Goal: Transaction & Acquisition: Purchase product/service

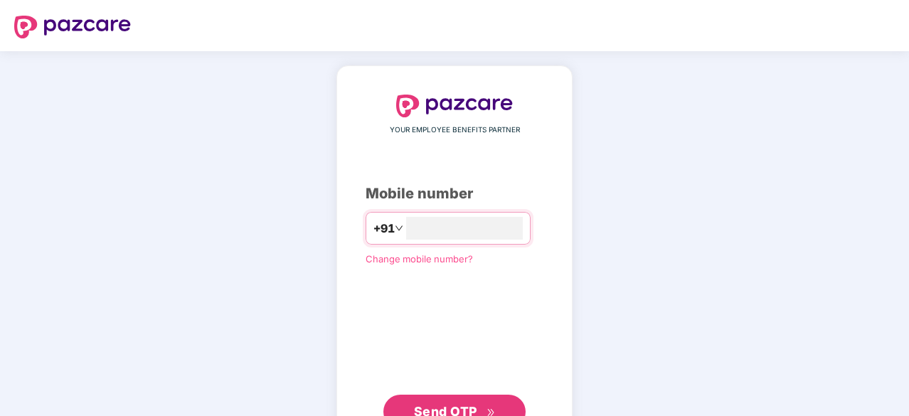
type input "**********"
click at [452, 412] on span "Send OTP" at bounding box center [445, 411] width 63 height 15
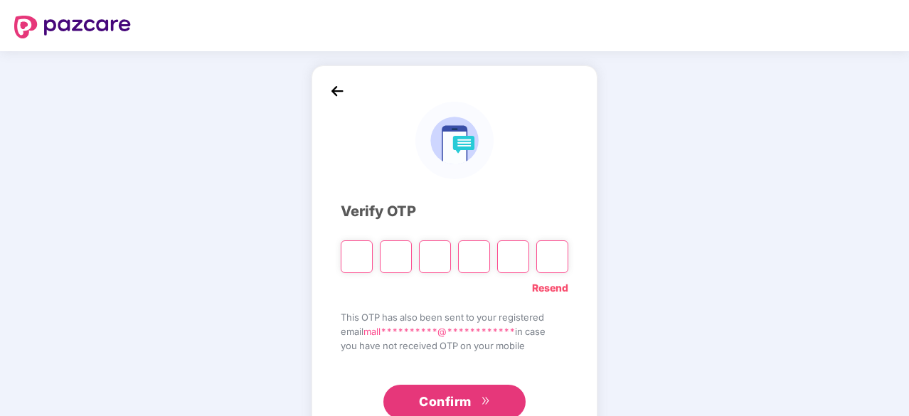
type input "*"
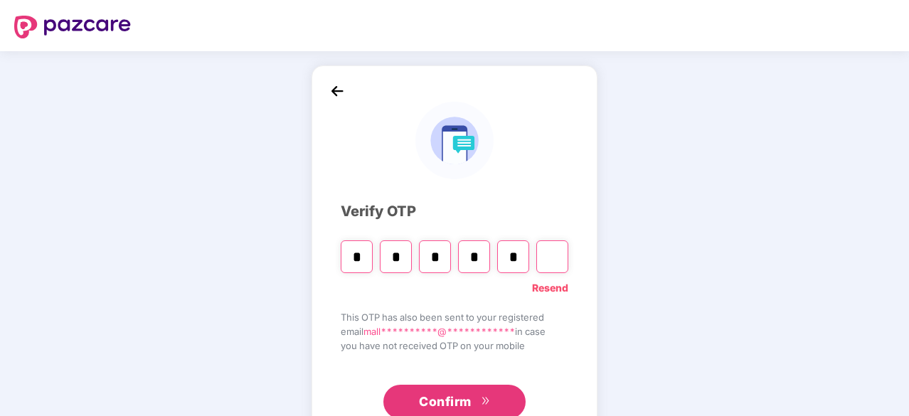
type input "*"
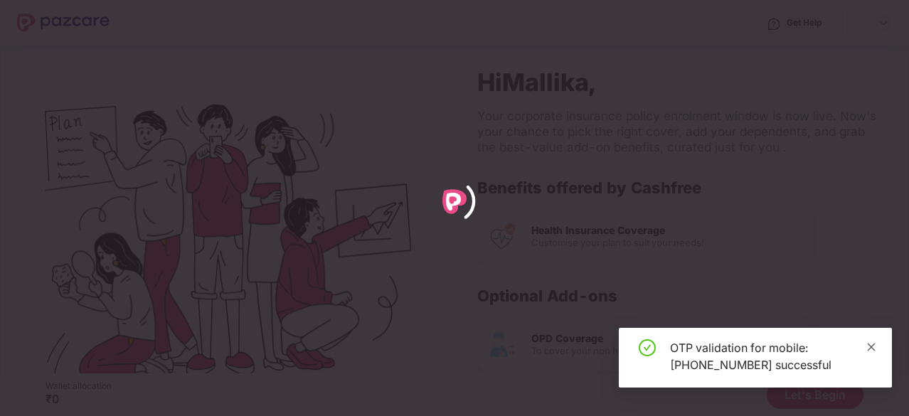
click at [875, 348] on icon "close" at bounding box center [872, 347] width 10 height 10
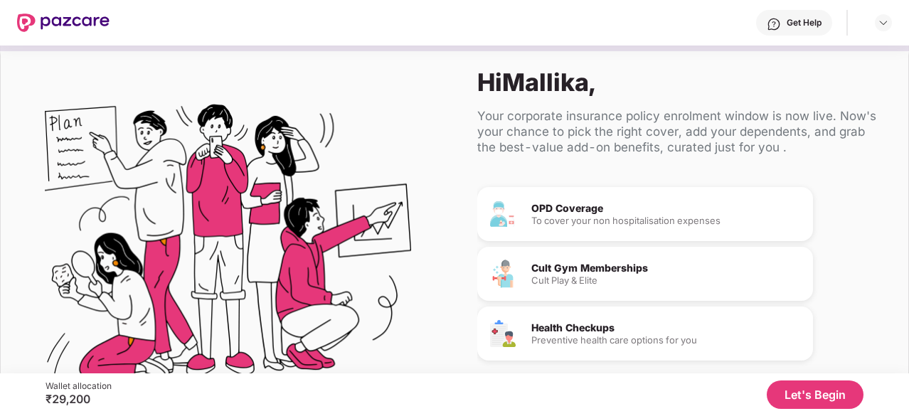
scroll to position [134, 0]
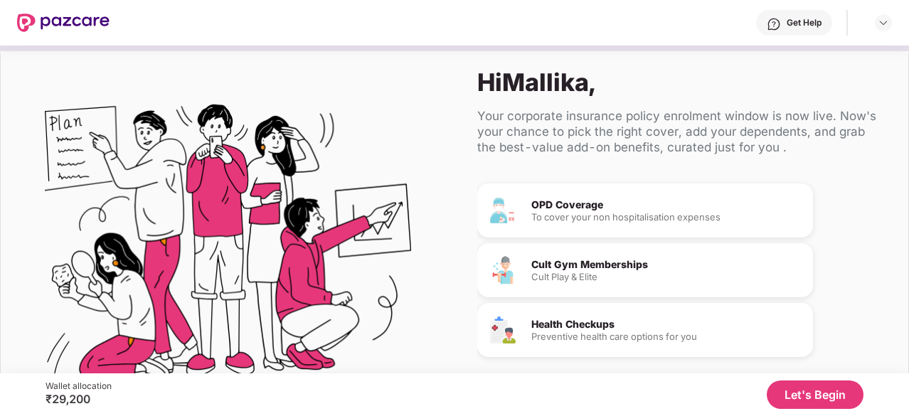
click at [621, 270] on div "Cult Gym Memberships Cult Play & Elite" at bounding box center [667, 271] width 270 height 22
click at [576, 263] on div "Cult Gym Memberships" at bounding box center [667, 265] width 270 height 10
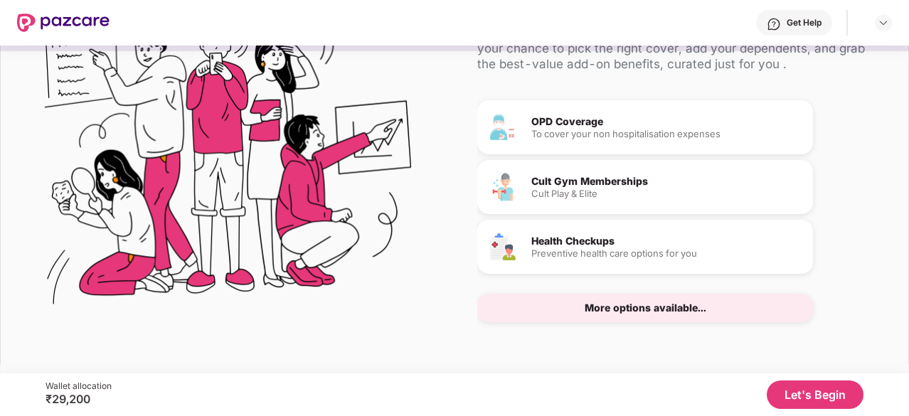
click at [818, 398] on button "Let's Begin" at bounding box center [815, 395] width 97 height 28
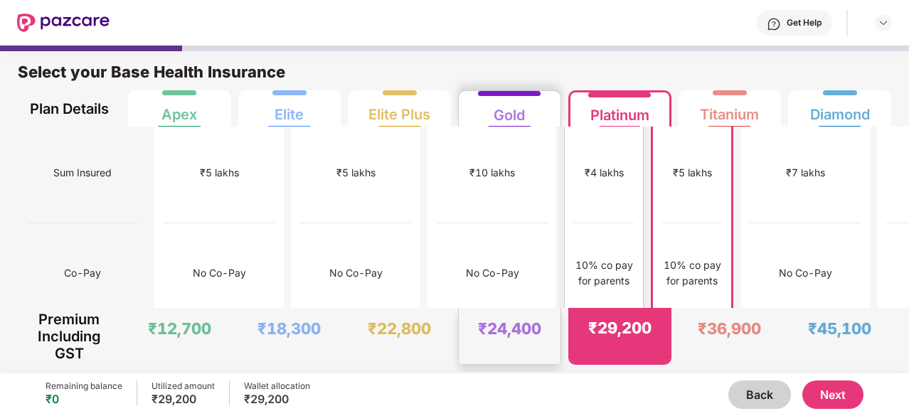
scroll to position [0, 0]
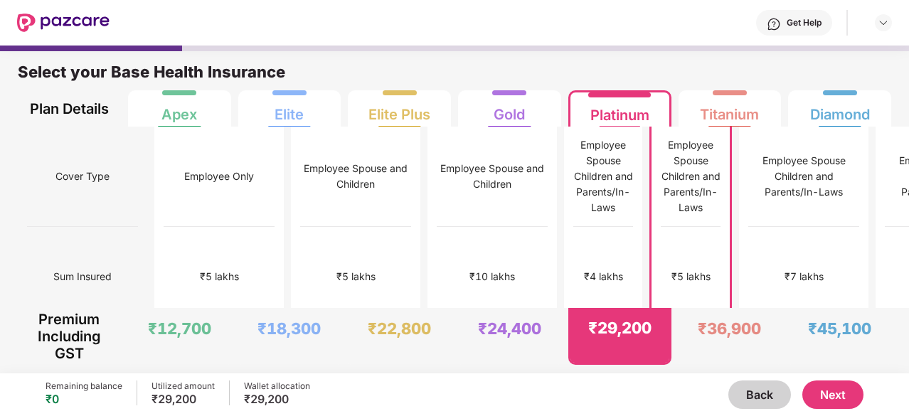
click at [833, 390] on button "Next" at bounding box center [833, 395] width 61 height 28
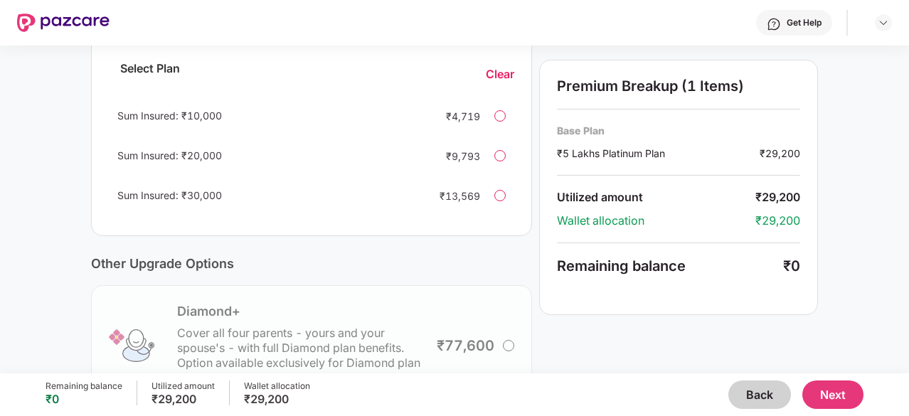
scroll to position [242, 0]
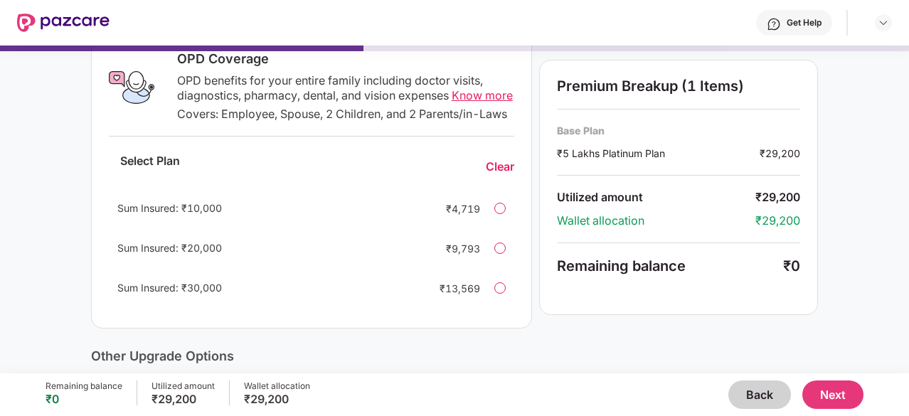
click at [848, 398] on button "Next" at bounding box center [833, 395] width 61 height 28
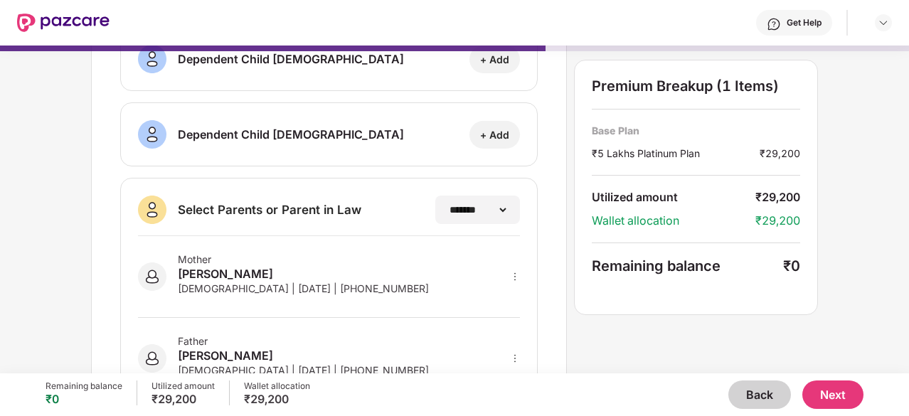
scroll to position [319, 0]
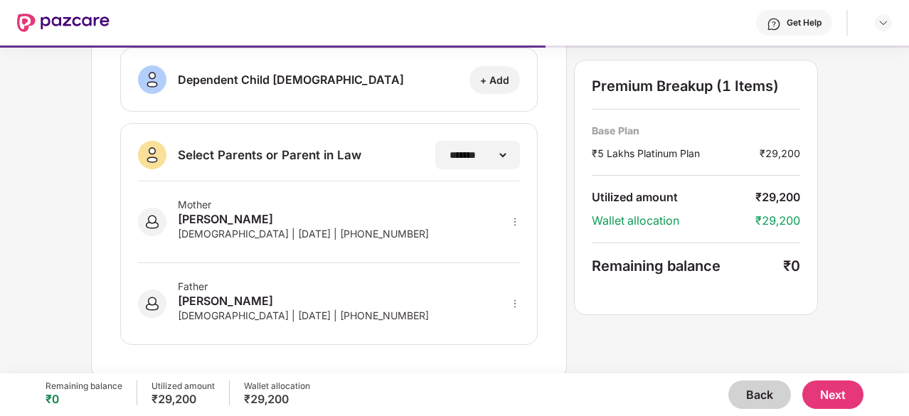
click at [826, 391] on button "Next" at bounding box center [833, 395] width 61 height 28
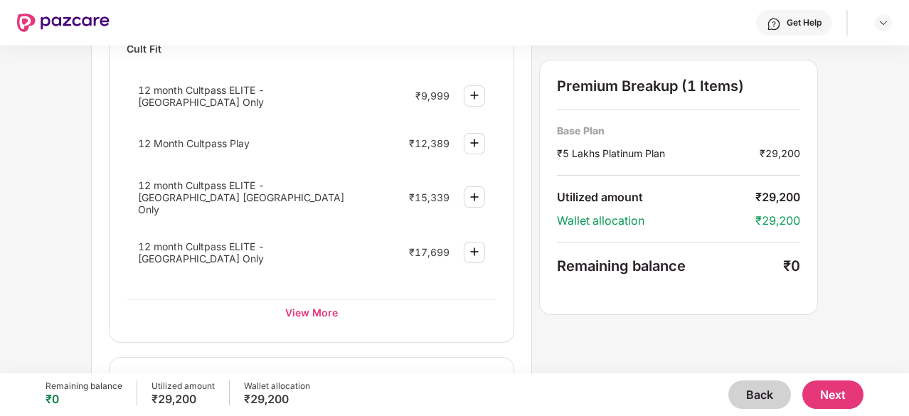
scroll to position [676, 0]
click at [312, 299] on div "View More" at bounding box center [312, 312] width 370 height 26
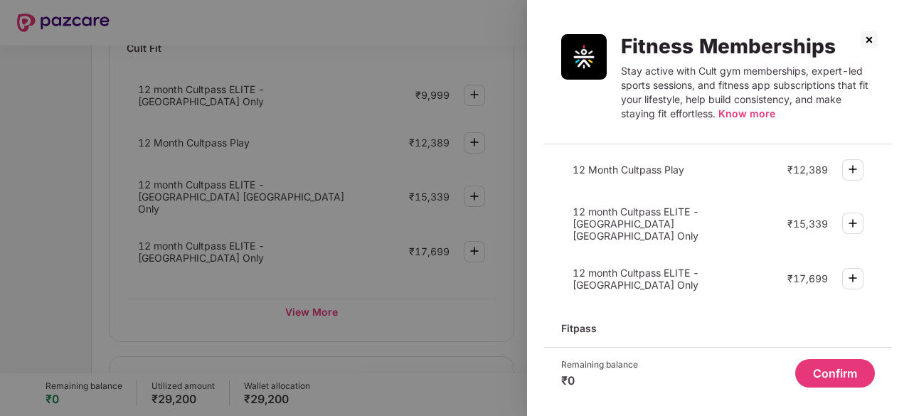
scroll to position [0, 0]
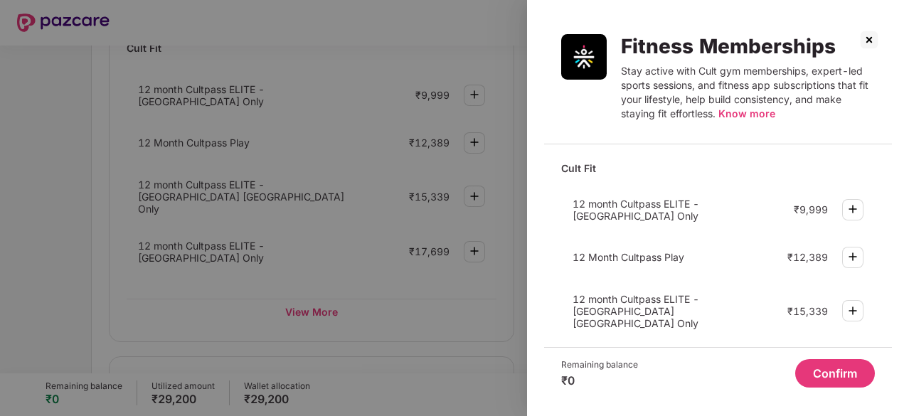
click at [871, 38] on img at bounding box center [869, 39] width 23 height 23
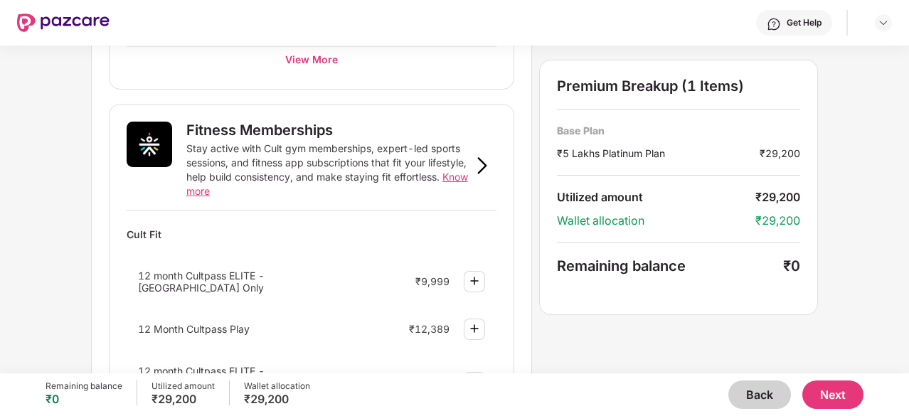
scroll to position [645, 0]
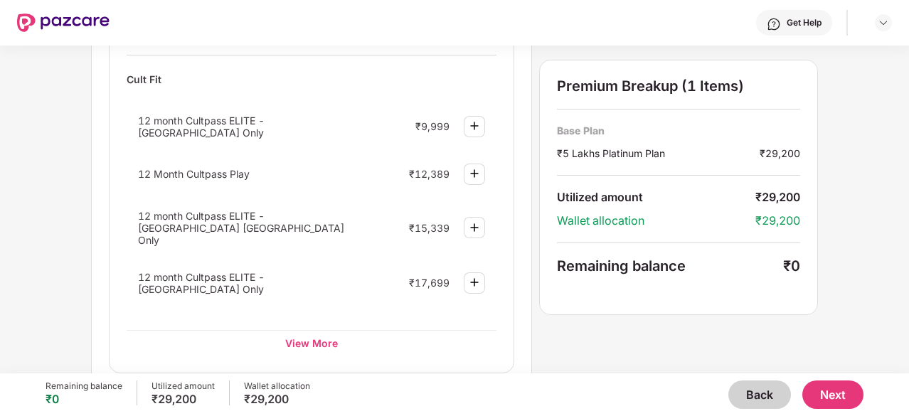
click at [834, 382] on button "Next" at bounding box center [833, 395] width 61 height 28
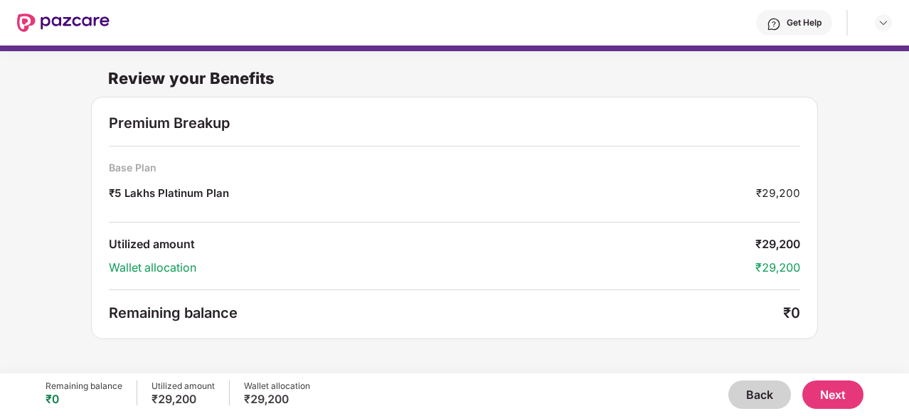
click at [838, 390] on button "Next" at bounding box center [833, 395] width 61 height 28
